Goal: Ask a question

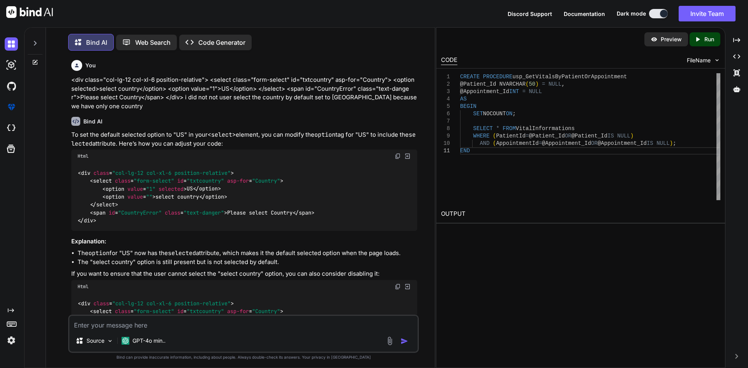
click at [155, 324] on textarea at bounding box center [243, 323] width 348 height 14
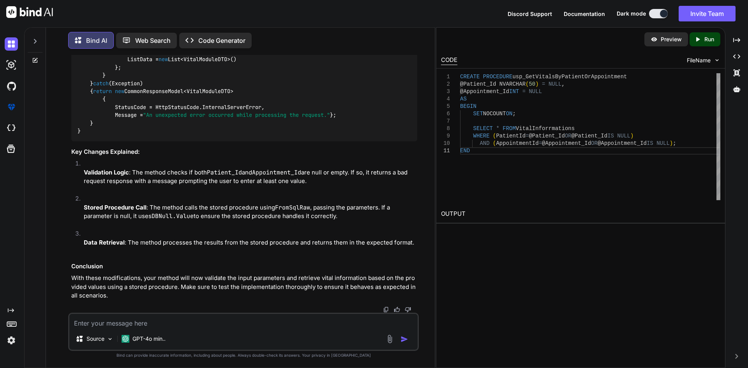
type textarea "public async Task<IActionResult> Login(LoginModel loginModel) { var loginRespon…"
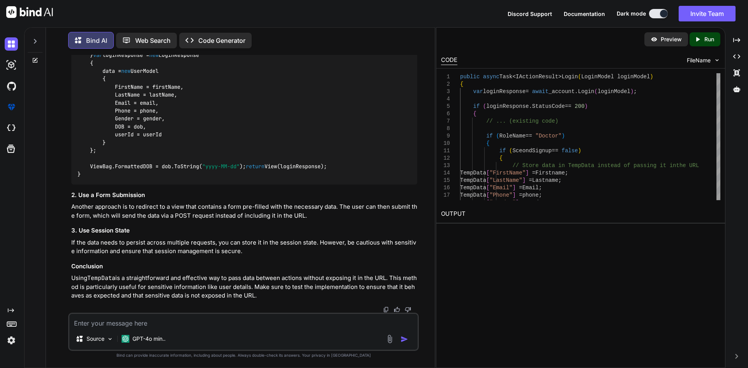
scroll to position [8018, 0]
drag, startPoint x: 130, startPoint y: 205, endPoint x: 319, endPoint y: 249, distance: 193.8
copy code "empData[ "FirstName" ] = Firstname; TempData[ "LastName" ] = Lastname; TempData…"
drag, startPoint x: 129, startPoint y: 276, endPoint x: 277, endPoint y: 274, distance: 148.3
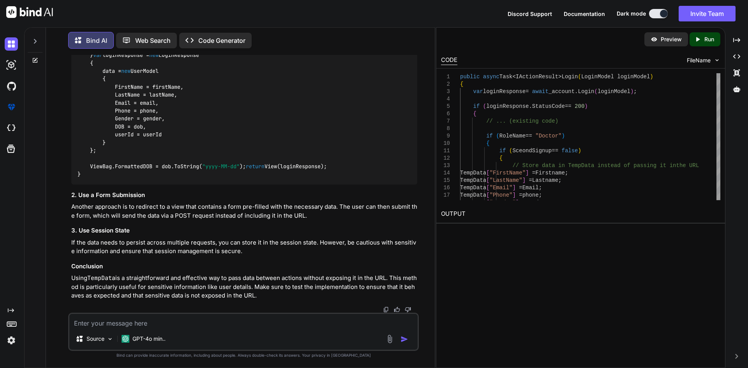
copy code "return RedirectToAction( "DoctorSecondSignup" );"
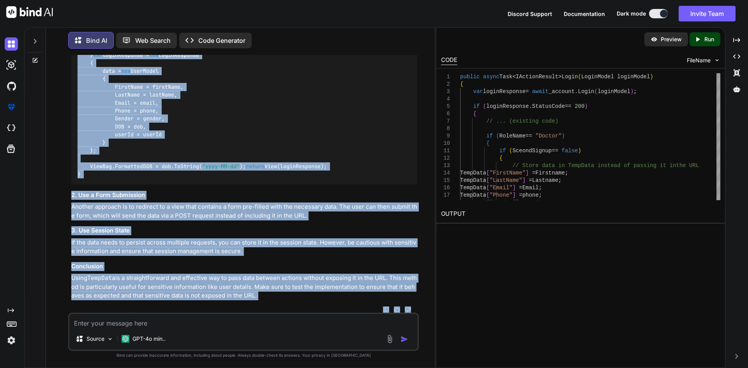
scroll to position [8502, 0]
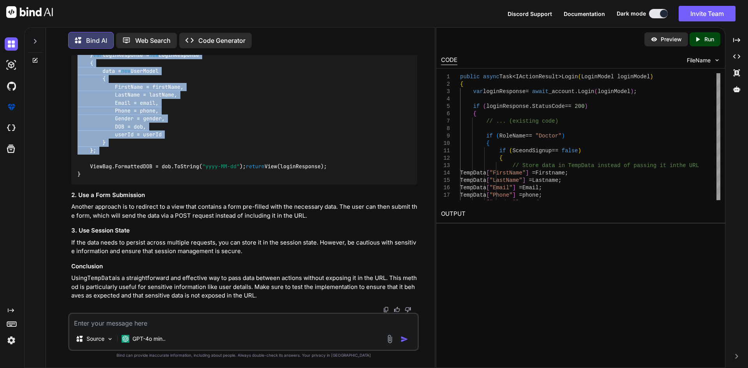
drag, startPoint x: 76, startPoint y: 175, endPoint x: 186, endPoint y: 174, distance: 110.2
click at [186, 174] on div "[ Authorize ] public IActionResult DoctorSecondSignup () { // Retrieve data fro…" at bounding box center [244, 79] width 346 height 211
